Goal: Task Accomplishment & Management: Manage account settings

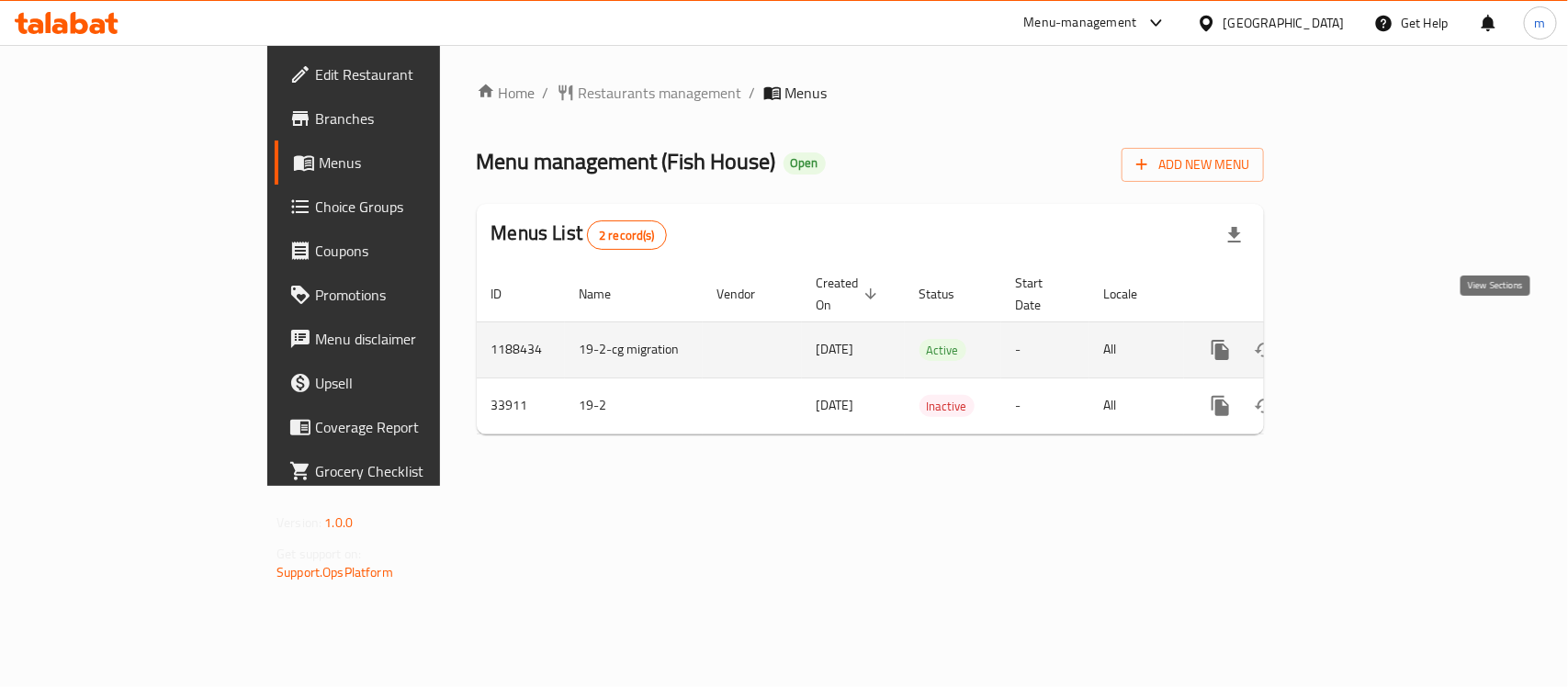
click at [1361, 342] on icon "enhanced table" at bounding box center [1353, 349] width 17 height 17
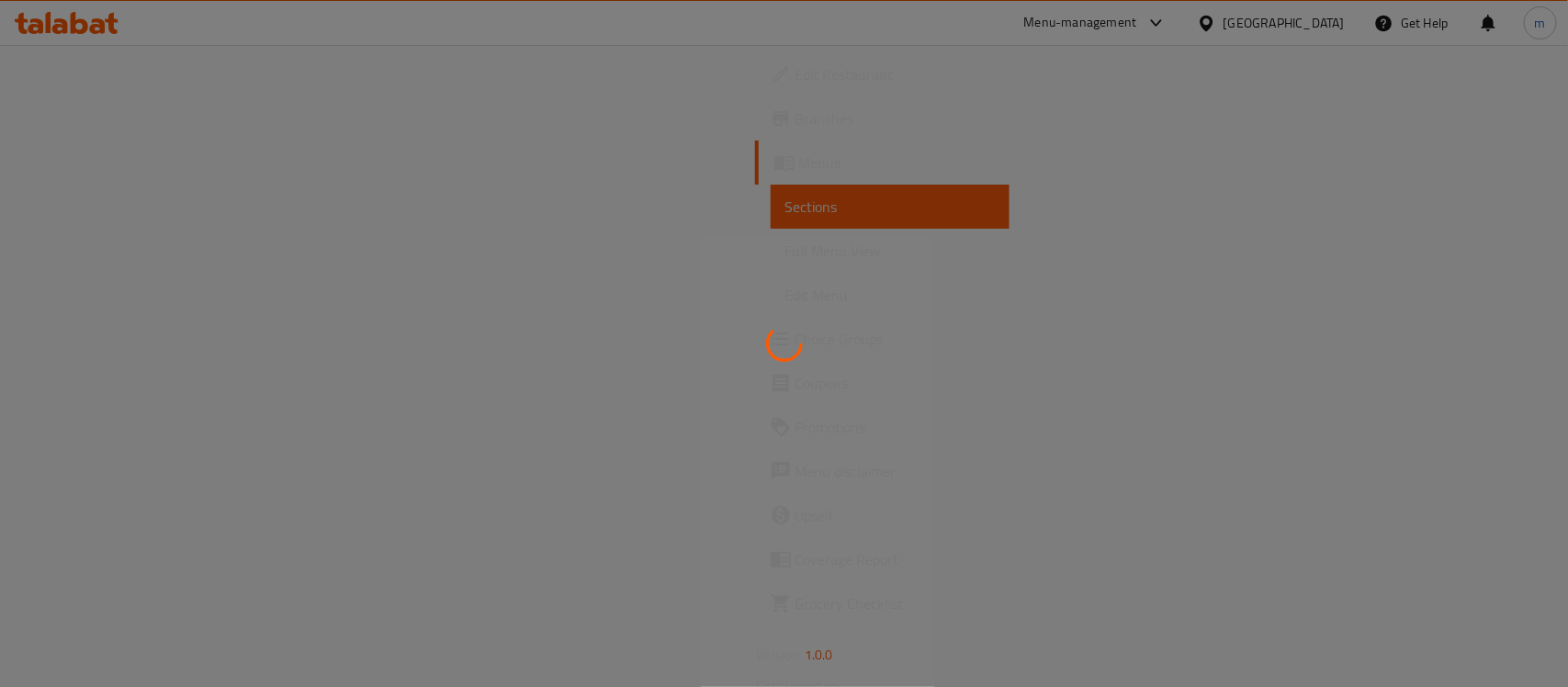
click at [63, 334] on div at bounding box center [784, 344] width 1568 height 687
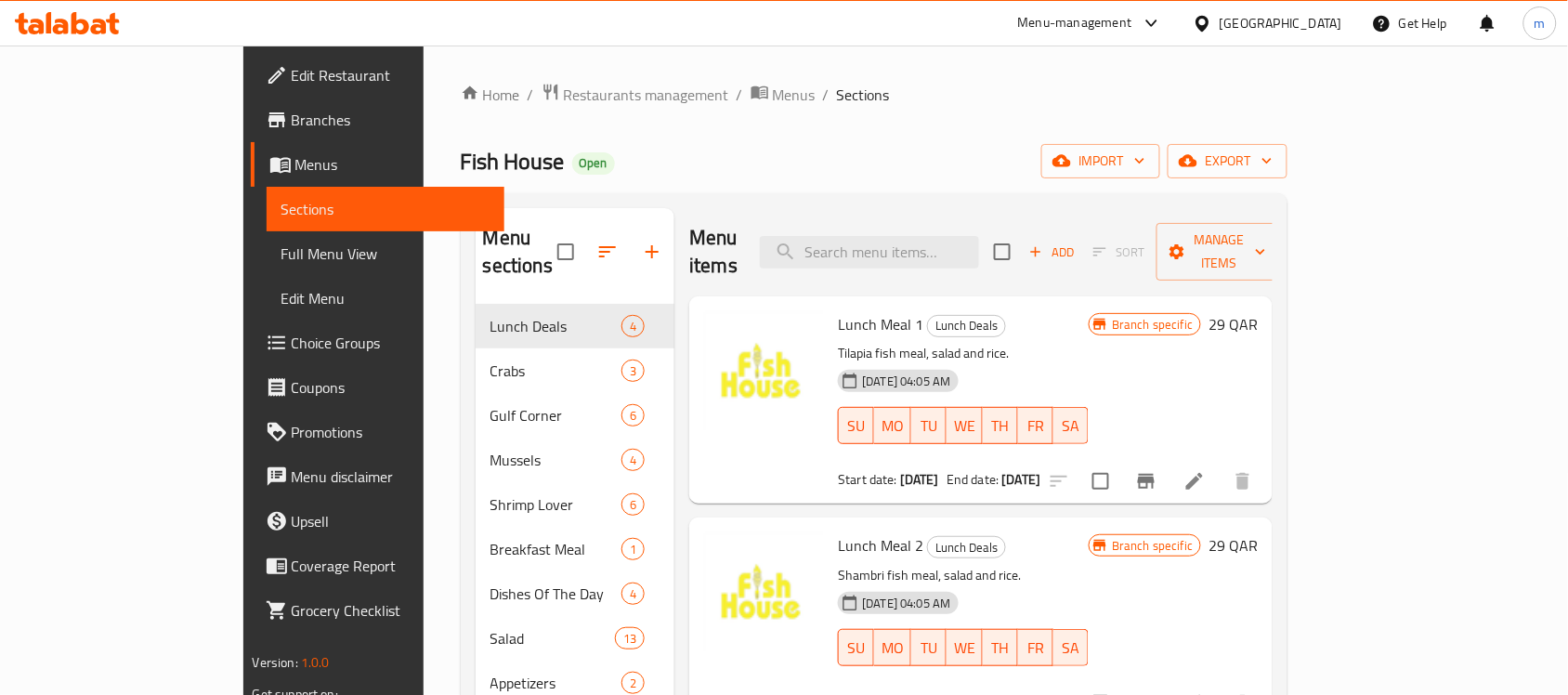
click at [292, 344] on span "Choice Groups" at bounding box center [391, 343] width 198 height 22
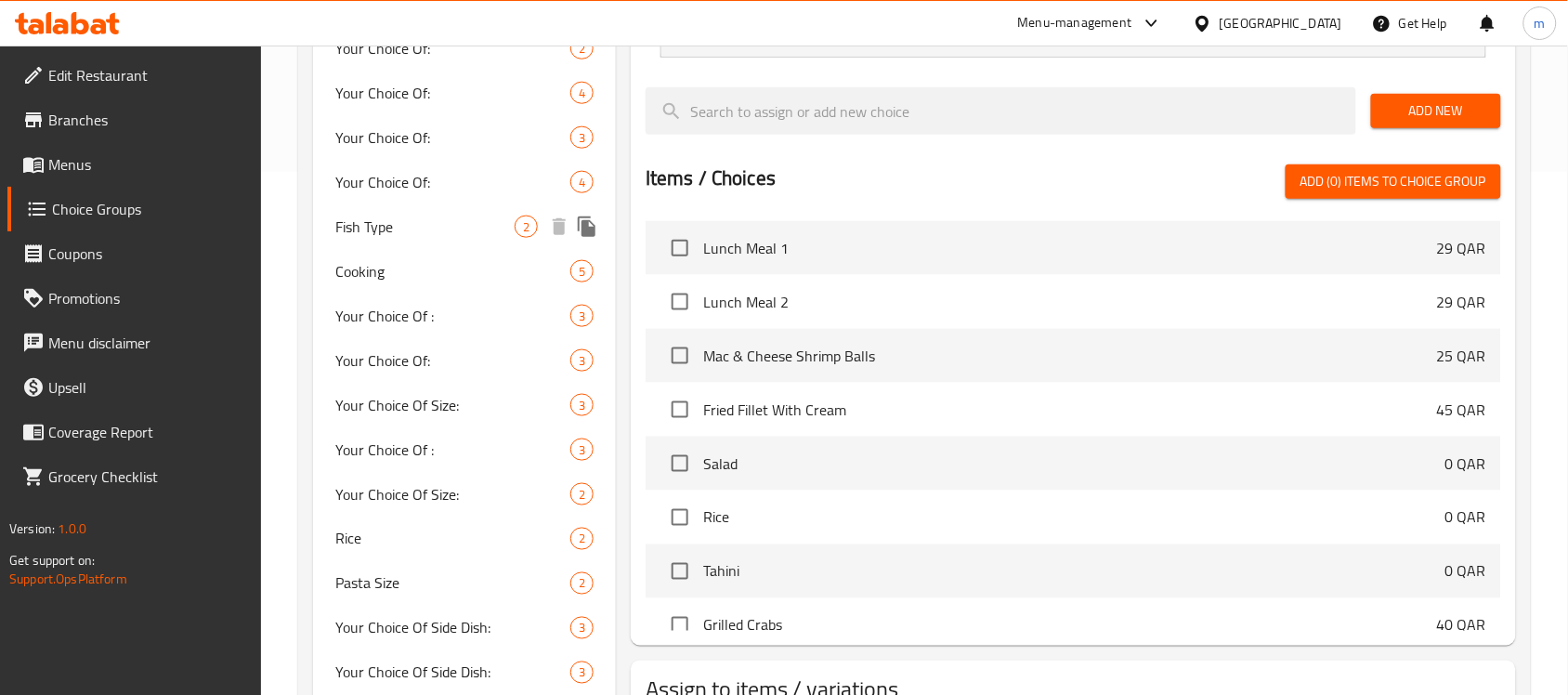
scroll to position [581, 0]
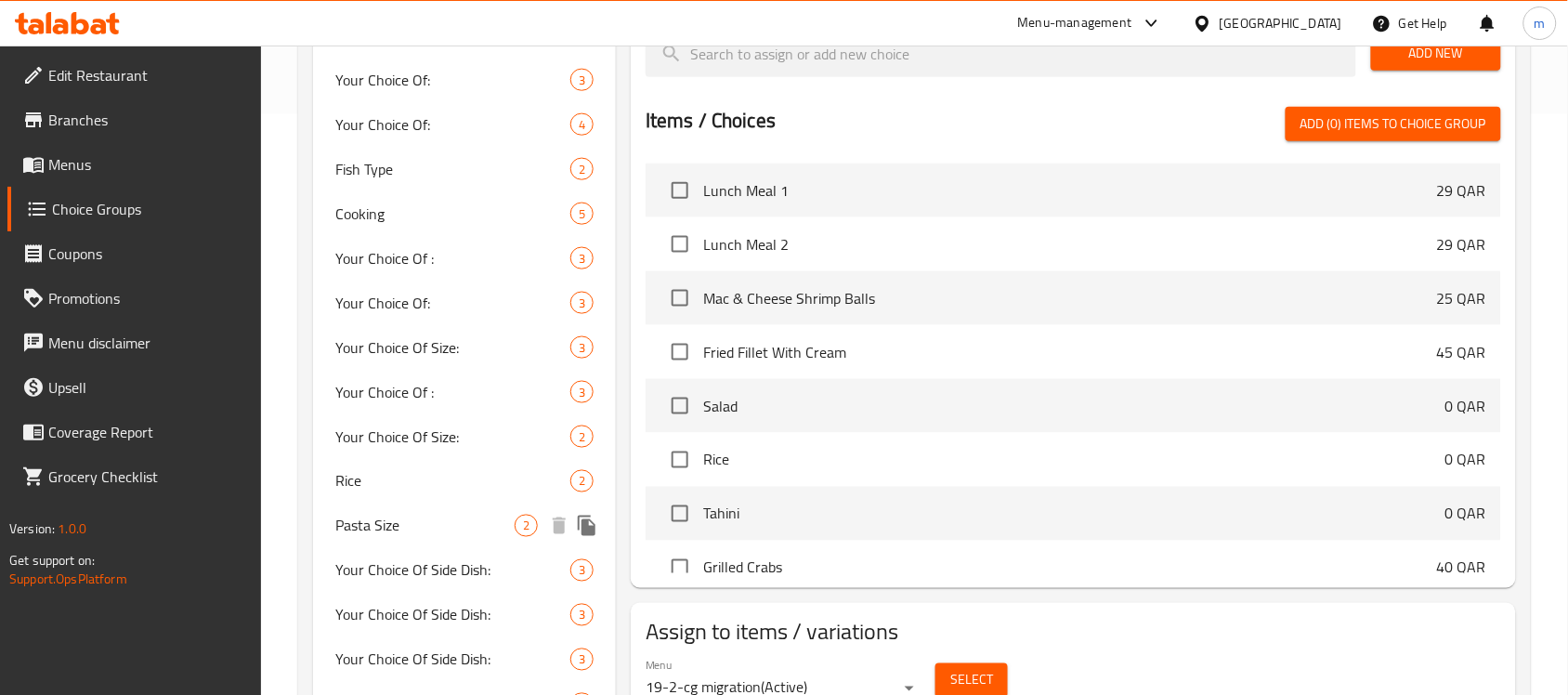
click at [378, 530] on span "Pasta Size" at bounding box center [425, 526] width 180 height 22
type input "Pasta Size"
type input "حجم مكرونه"
click at [342, 528] on span "Pasta Size" at bounding box center [425, 526] width 180 height 22
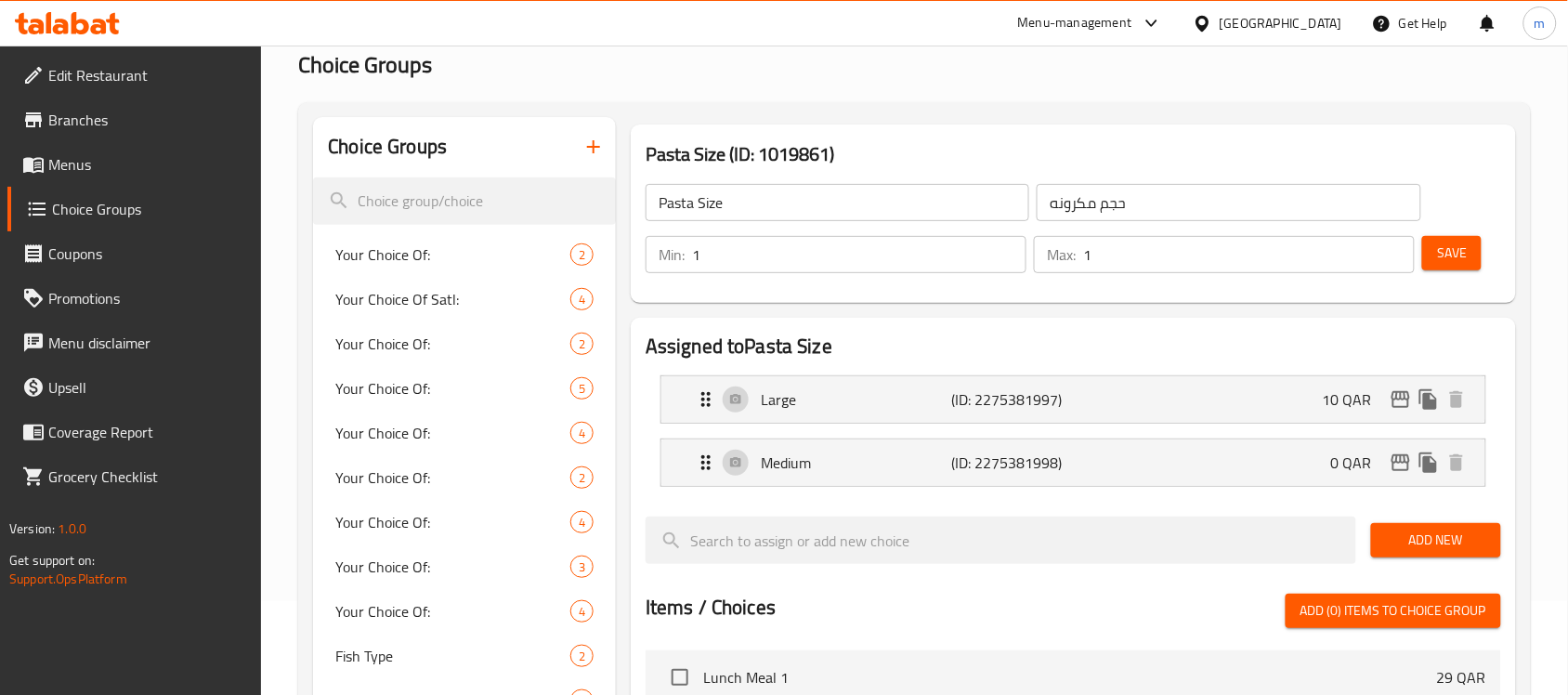
scroll to position [0, 0]
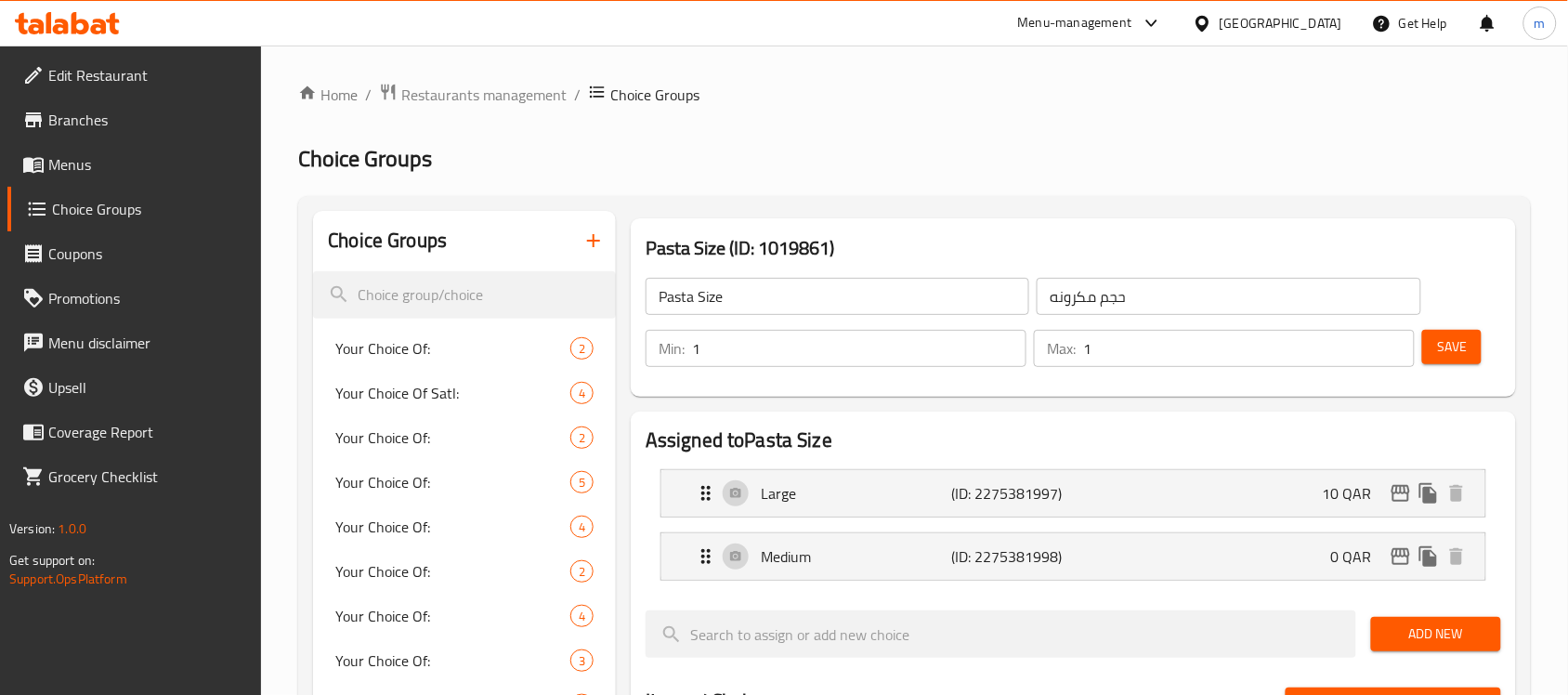
click at [480, 89] on span "Restaurants management" at bounding box center [483, 94] width 166 height 22
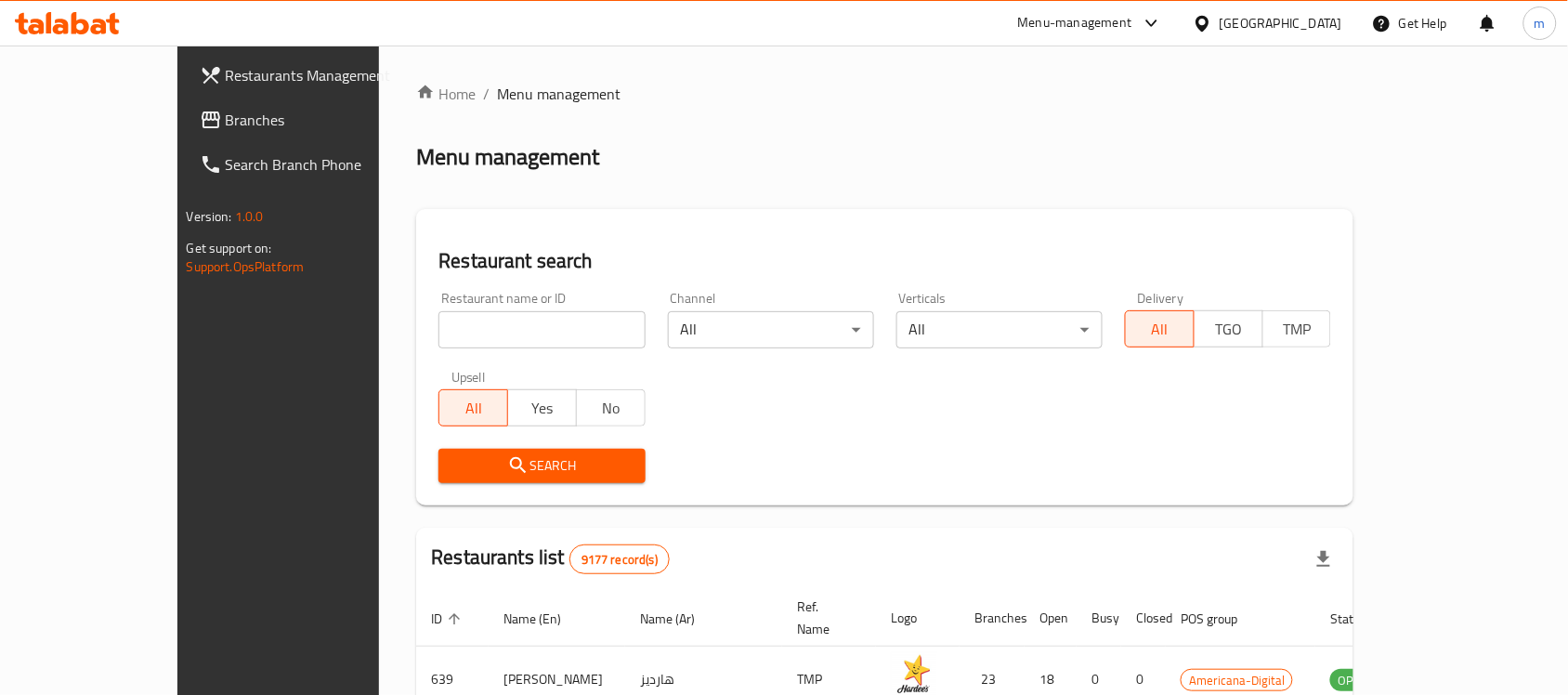
click at [225, 125] on span "Branches" at bounding box center [325, 120] width 198 height 22
